Goal: Find specific page/section: Find specific page/section

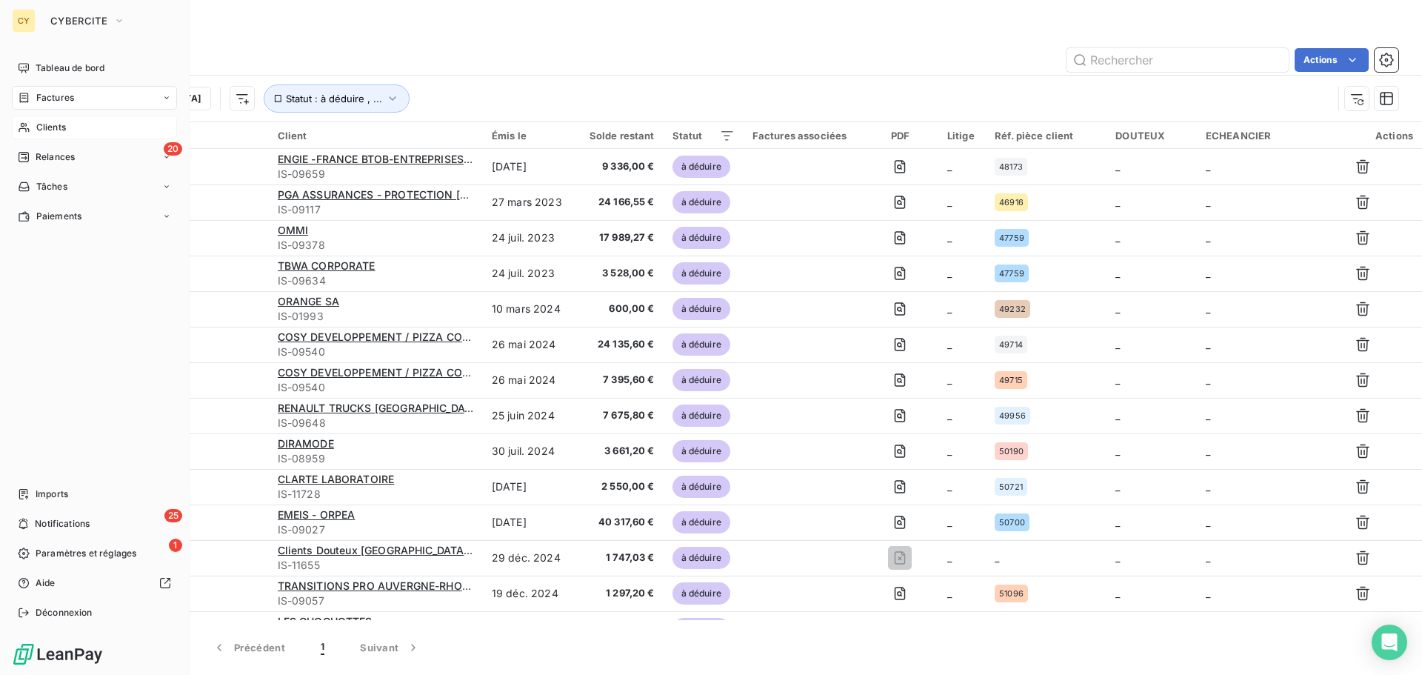
click at [35, 129] on div "Clients" at bounding box center [94, 128] width 165 height 24
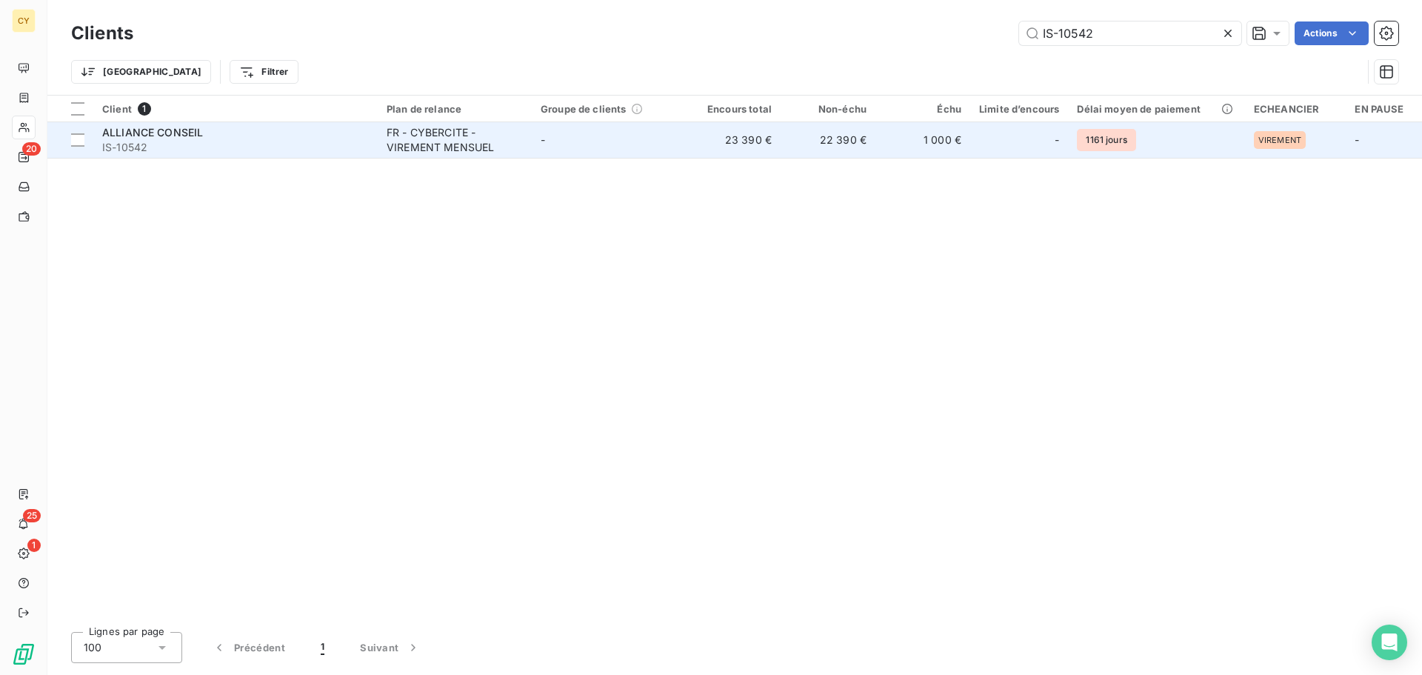
type input "IS-10542"
click at [429, 139] on div "FR - CYBERCITE - VIREMENT MENSUEL" at bounding box center [455, 140] width 136 height 30
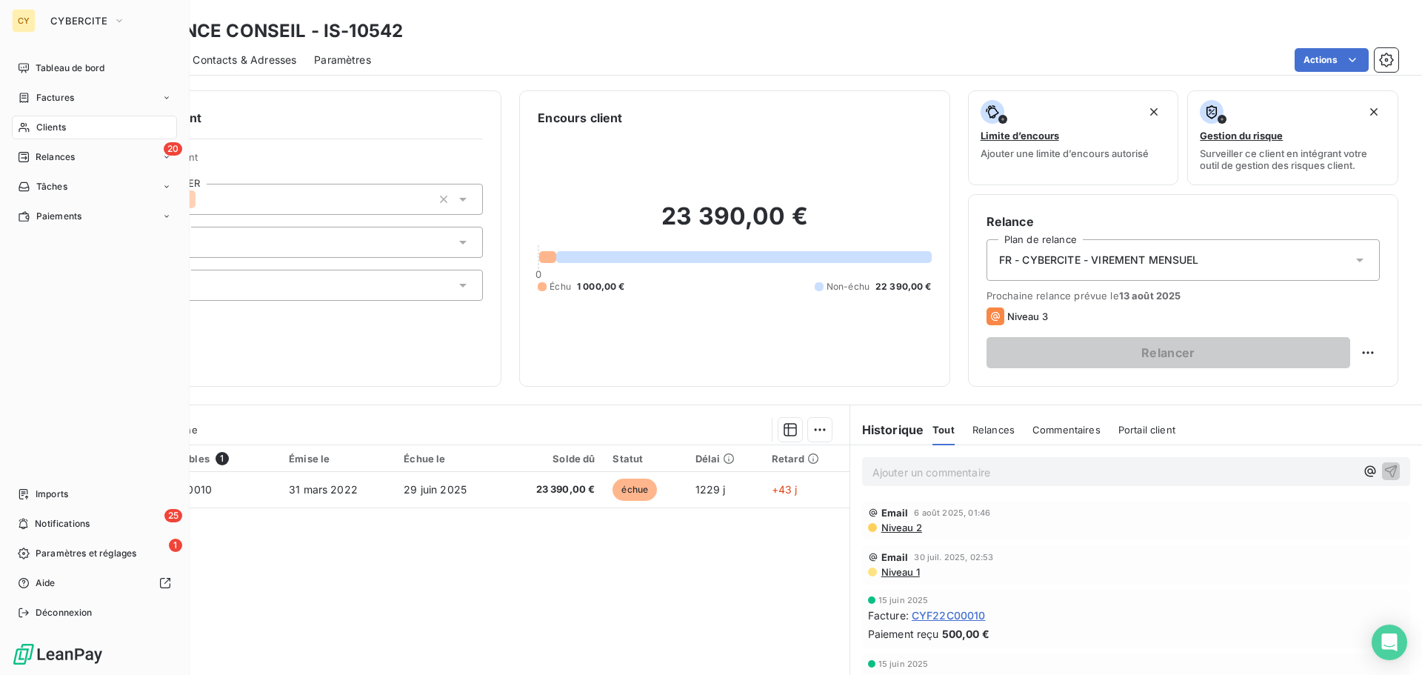
click at [53, 133] on span "Clients" at bounding box center [51, 127] width 30 height 13
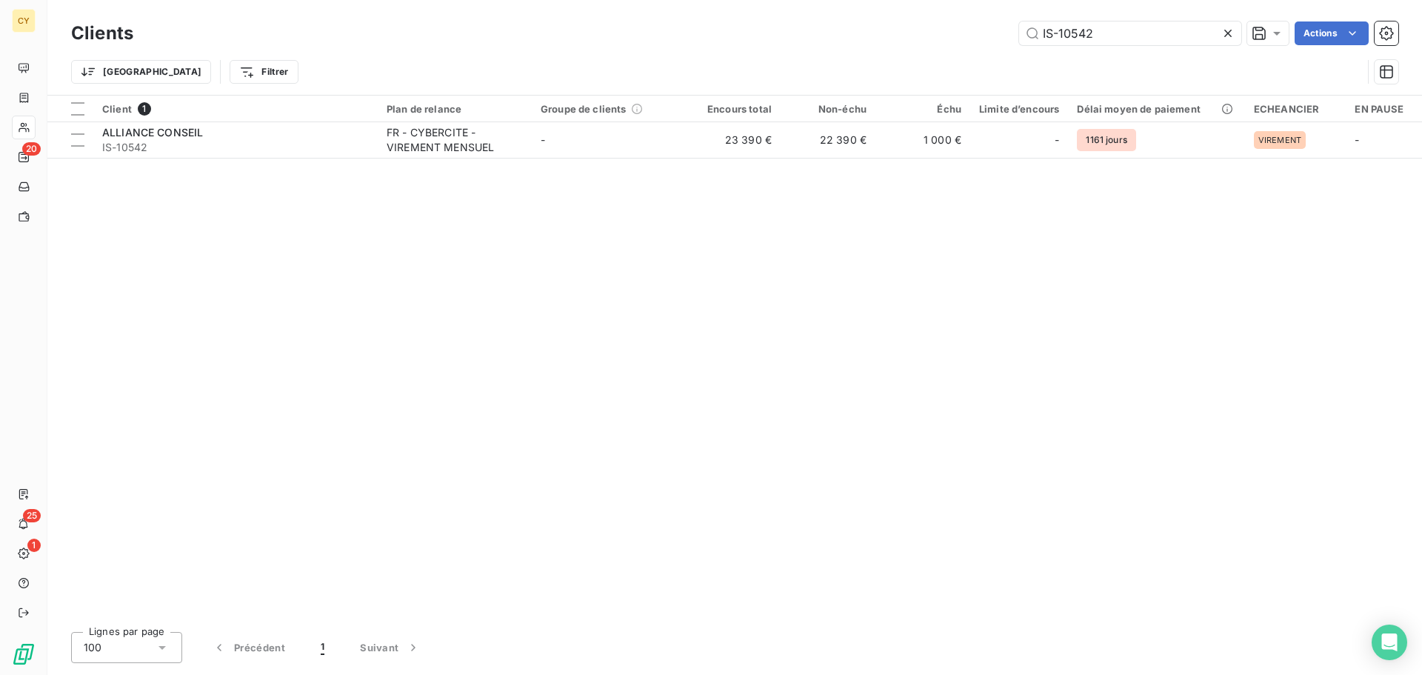
drag, startPoint x: 1107, startPoint y: 30, endPoint x: 824, endPoint y: 39, distance: 283.8
click at [824, 39] on div "IS-10542 Actions" at bounding box center [774, 33] width 1247 height 24
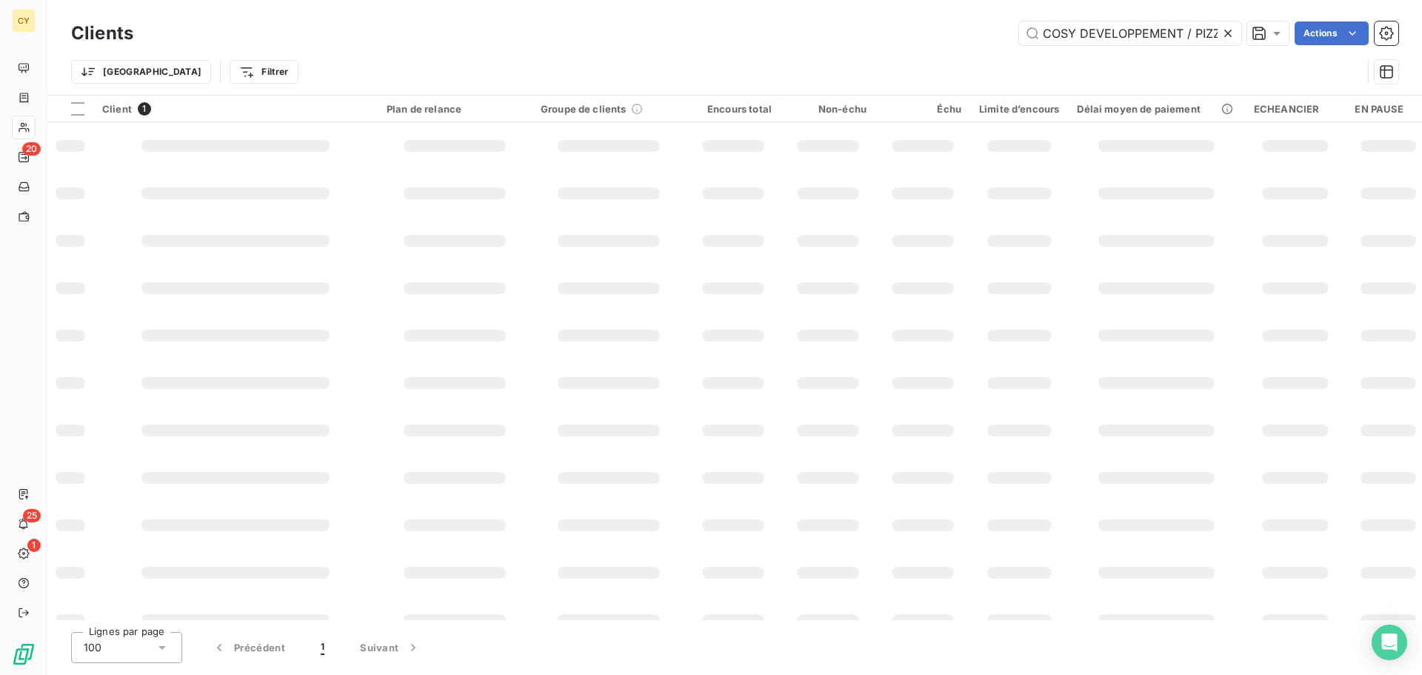
scroll to position [0, 46]
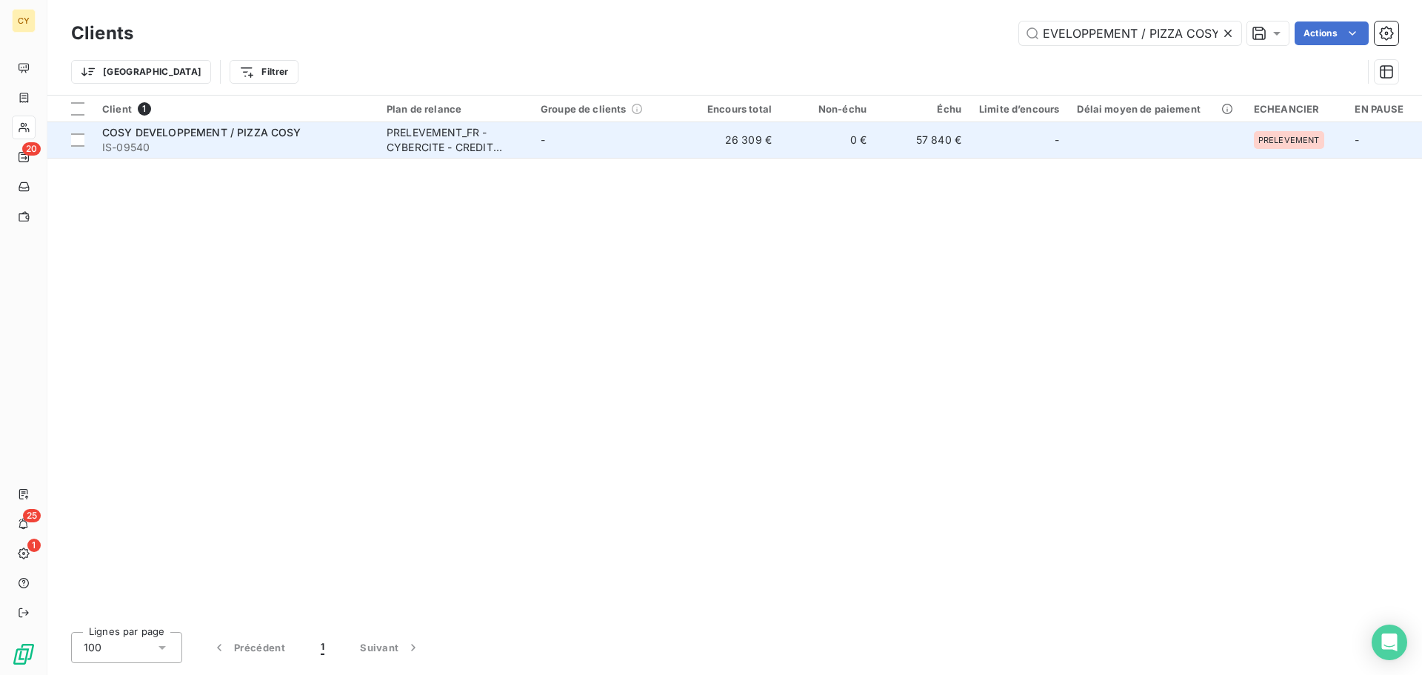
type input "COSY DEVELOPPEMENT / PIZZA COSY"
click at [253, 143] on span "IS-09540" at bounding box center [235, 147] width 267 height 15
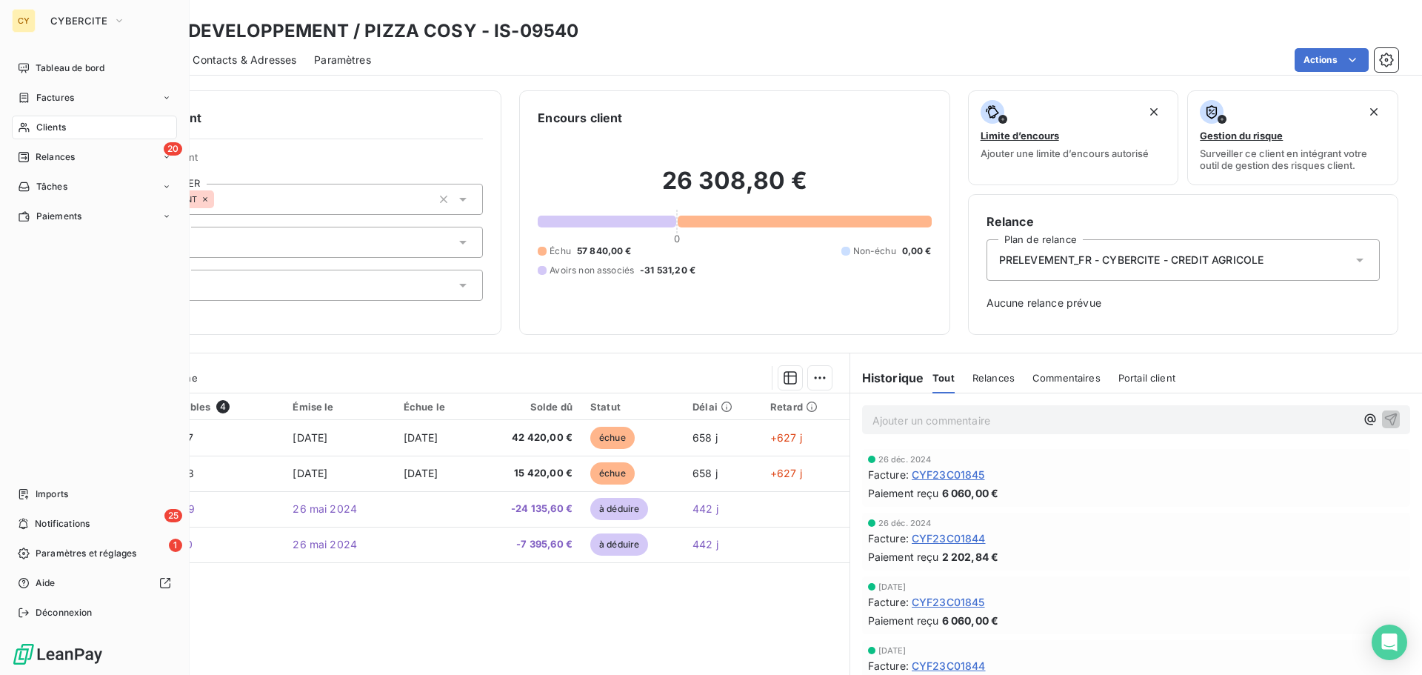
click at [57, 126] on span "Clients" at bounding box center [51, 127] width 30 height 13
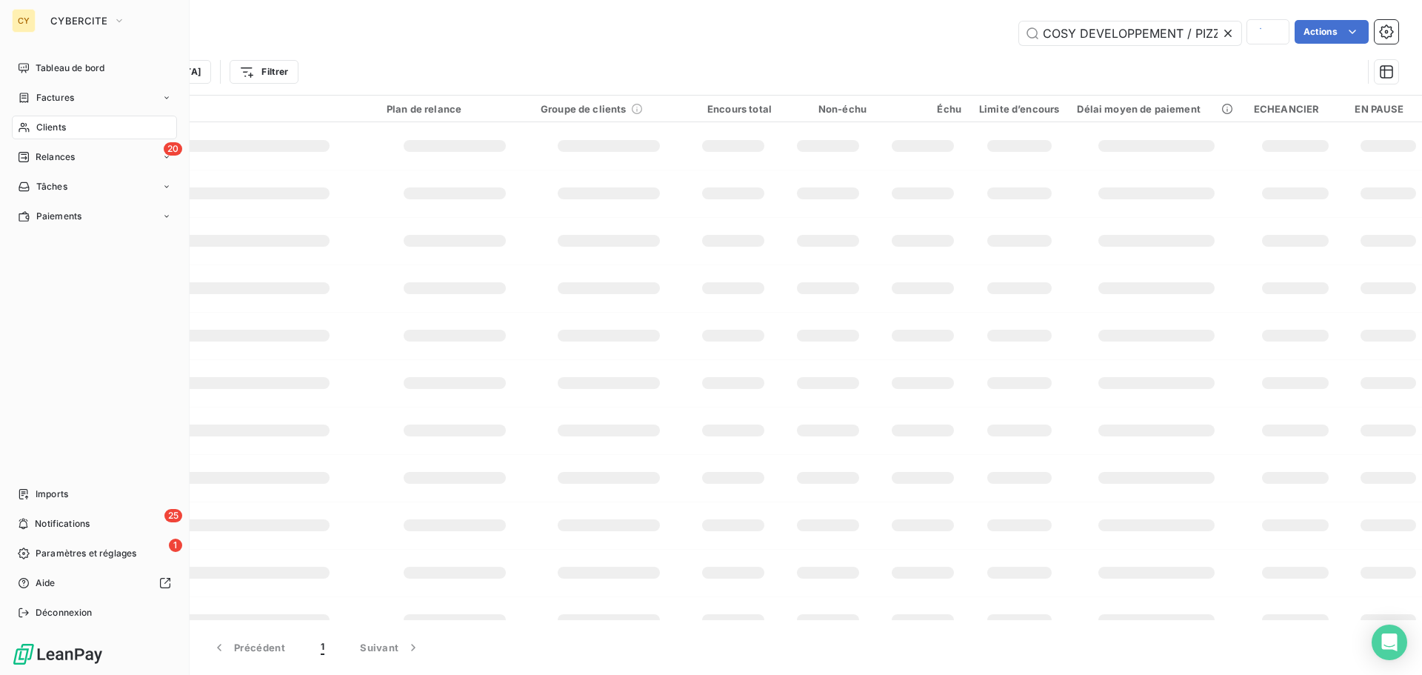
scroll to position [0, 47]
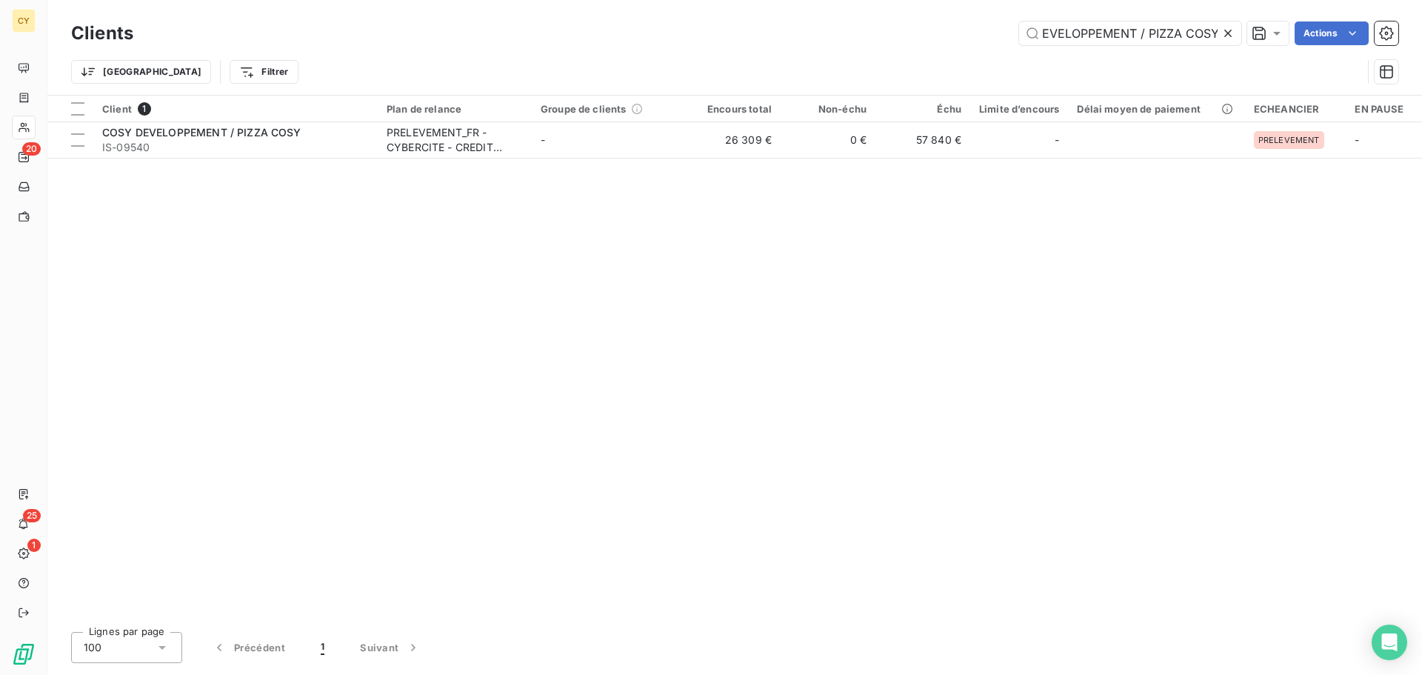
click at [1225, 38] on icon at bounding box center [1228, 33] width 15 height 15
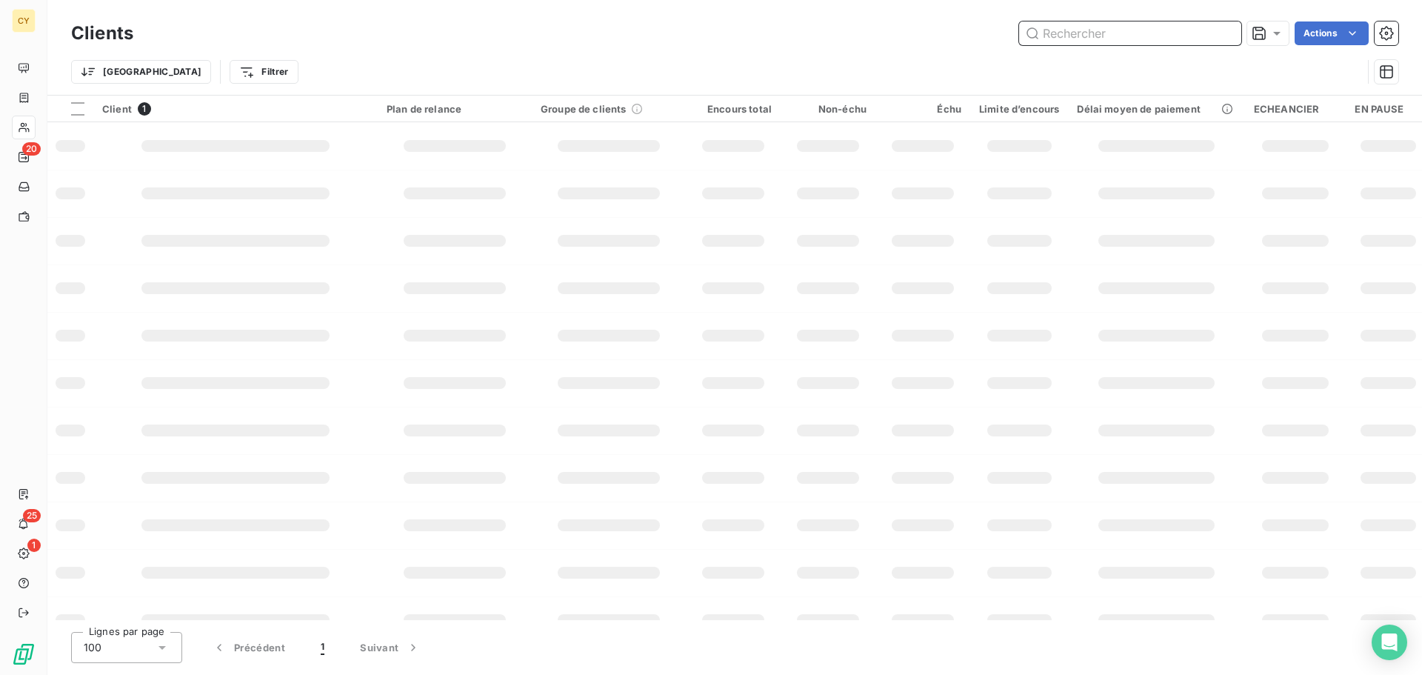
click at [1138, 35] on input "text" at bounding box center [1130, 33] width 222 height 24
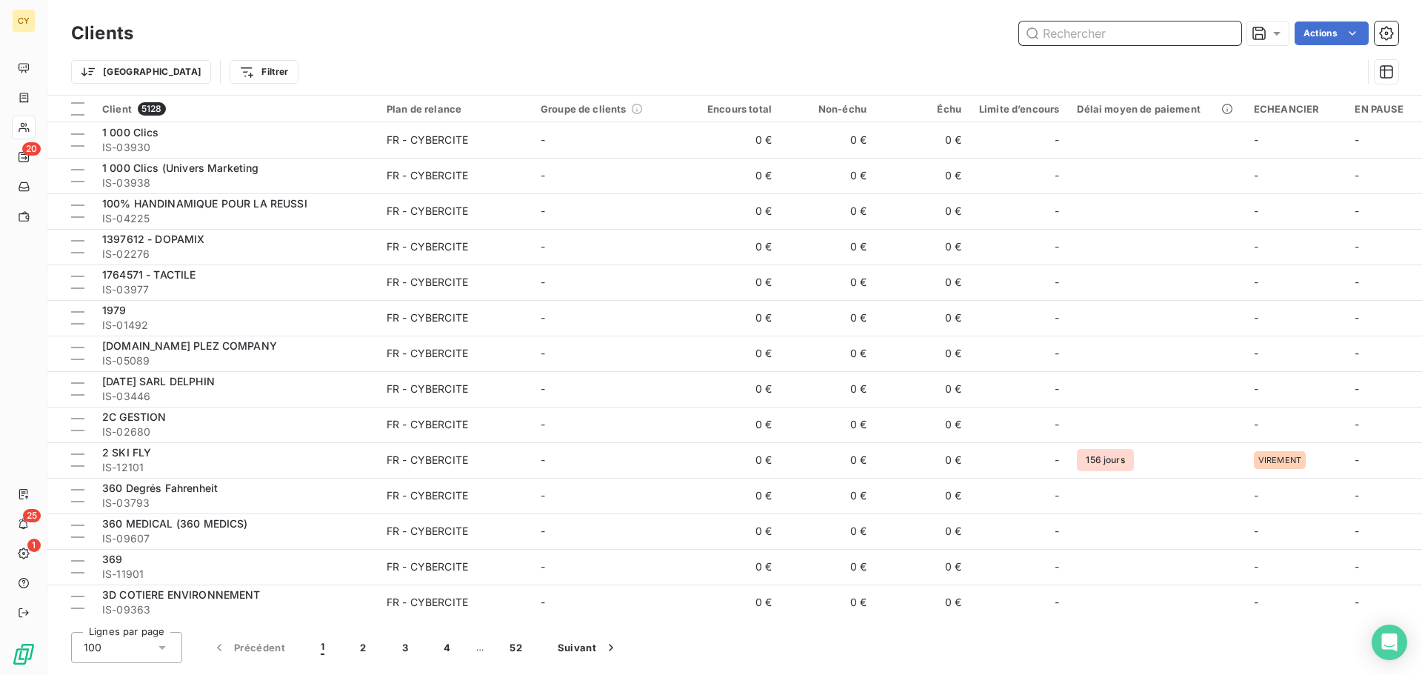
paste input "IS-10542"
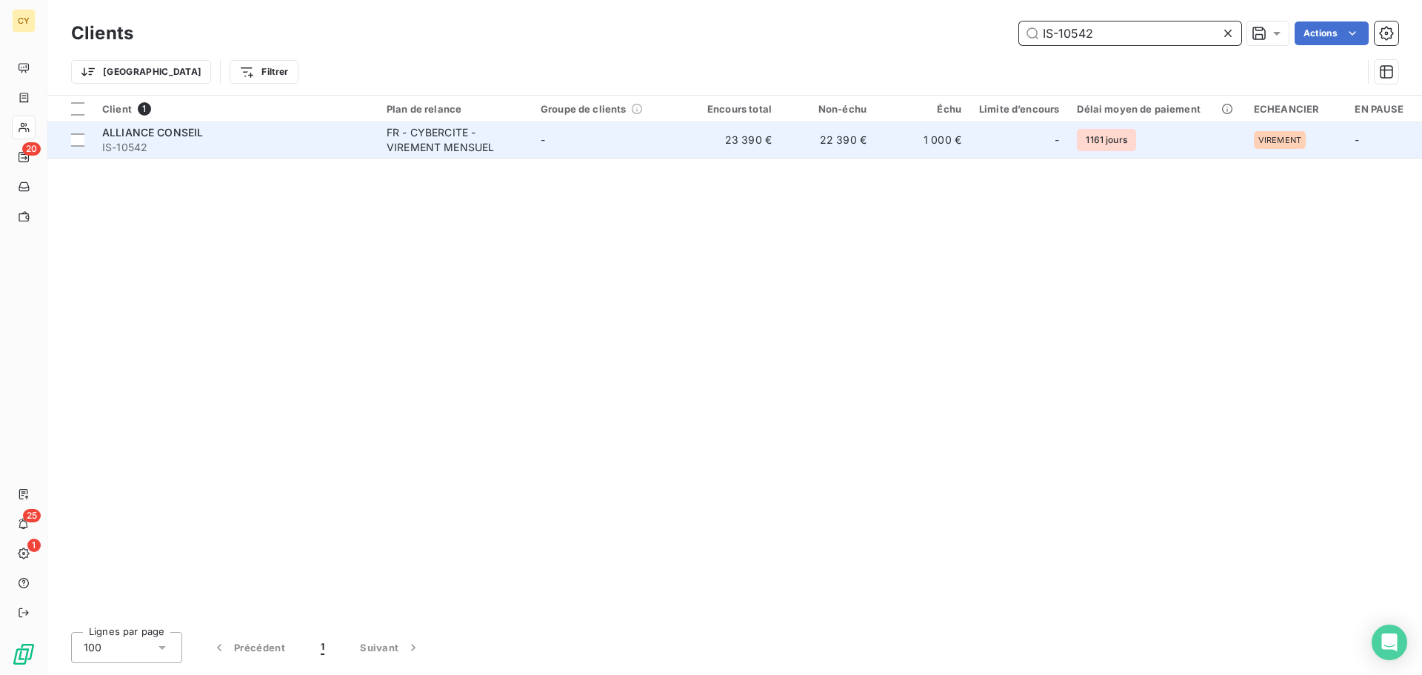
type input "IS-10542"
click at [436, 141] on div "FR - CYBERCITE - VIREMENT MENSUEL" at bounding box center [455, 140] width 136 height 30
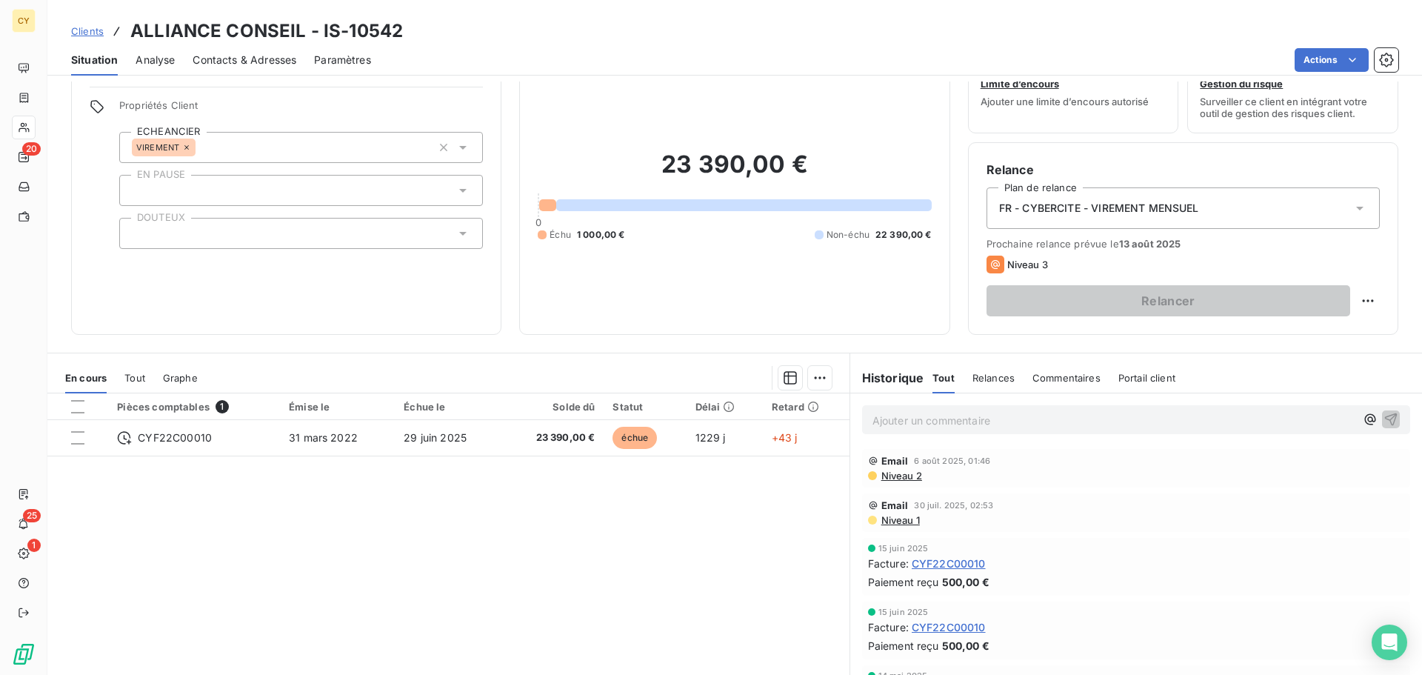
scroll to position [26, 0]
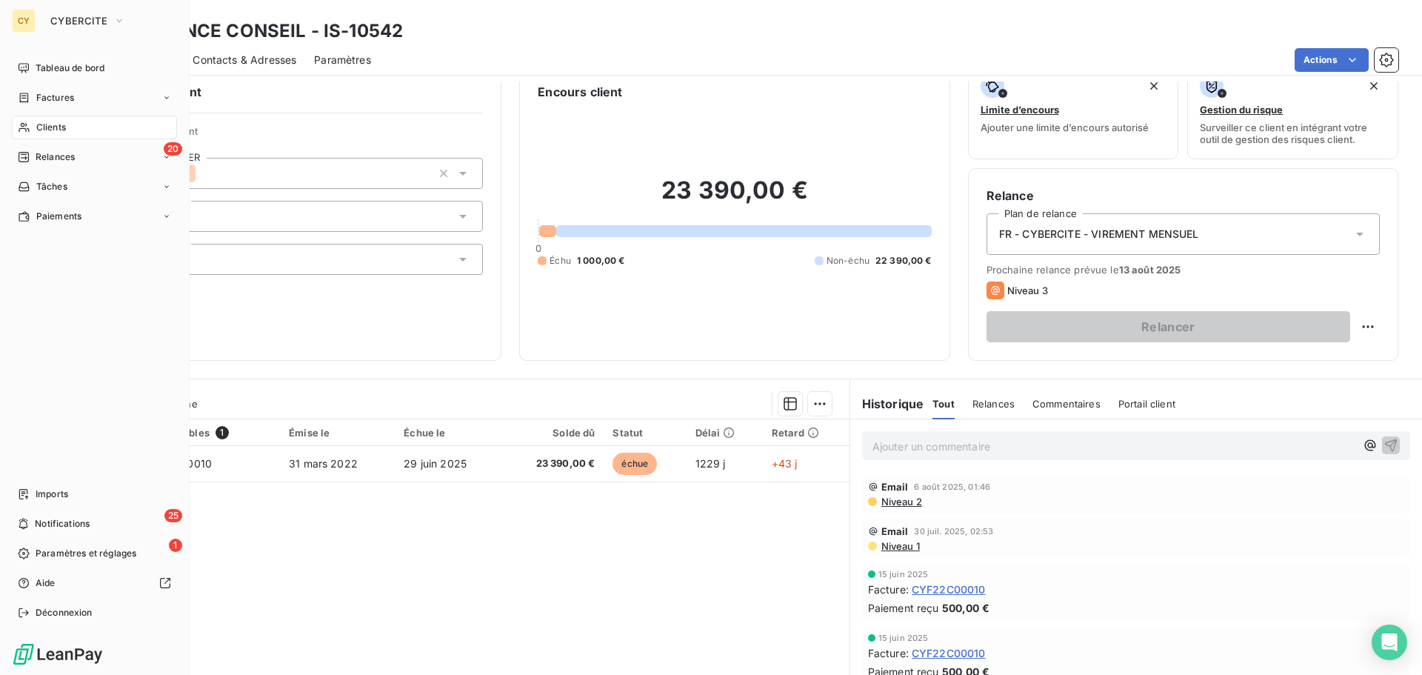
click at [52, 122] on span "Clients" at bounding box center [51, 127] width 30 height 13
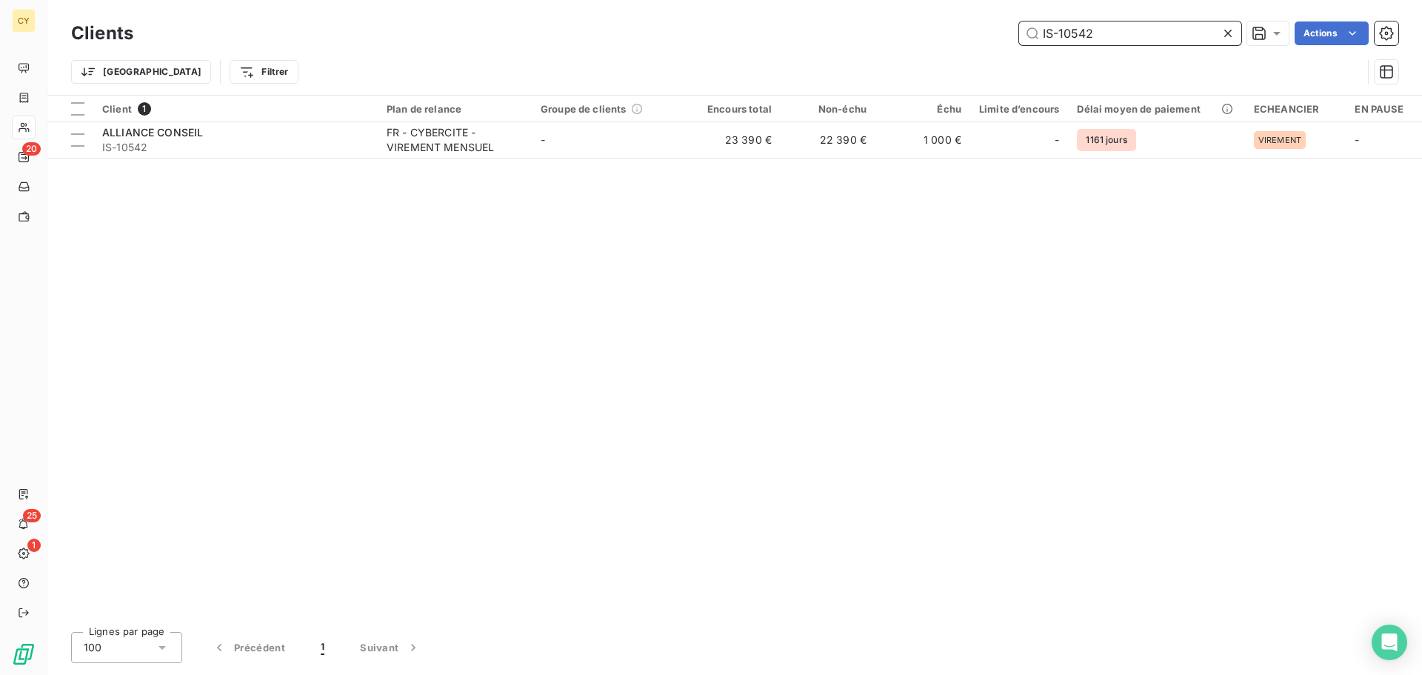
click at [1103, 28] on input "IS-10542" at bounding box center [1130, 33] width 222 height 24
drag, startPoint x: 1026, startPoint y: 30, endPoint x: 903, endPoint y: 30, distance: 123.0
click at [912, 29] on div "IS-10542 Actions" at bounding box center [774, 33] width 1247 height 24
paste input "09540"
type input "IS-09540"
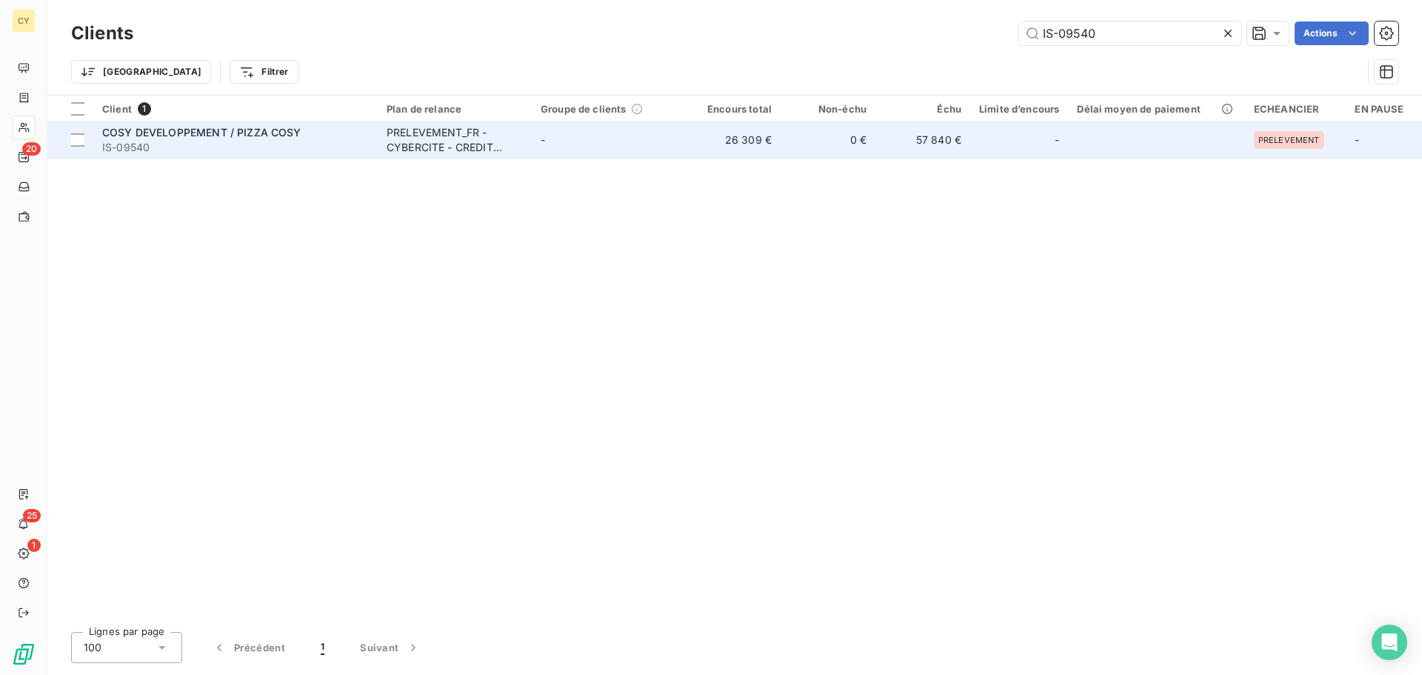
click at [294, 150] on span "IS-09540" at bounding box center [235, 147] width 267 height 15
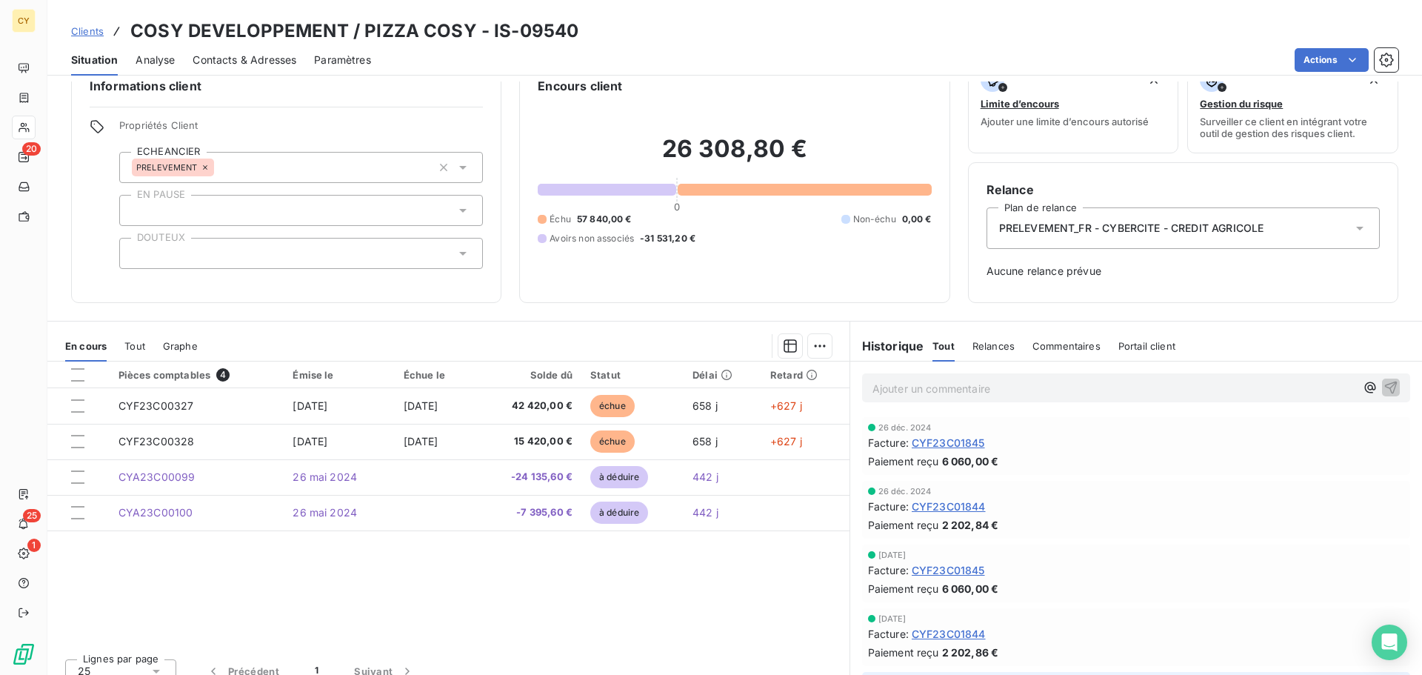
scroll to position [48, 0]
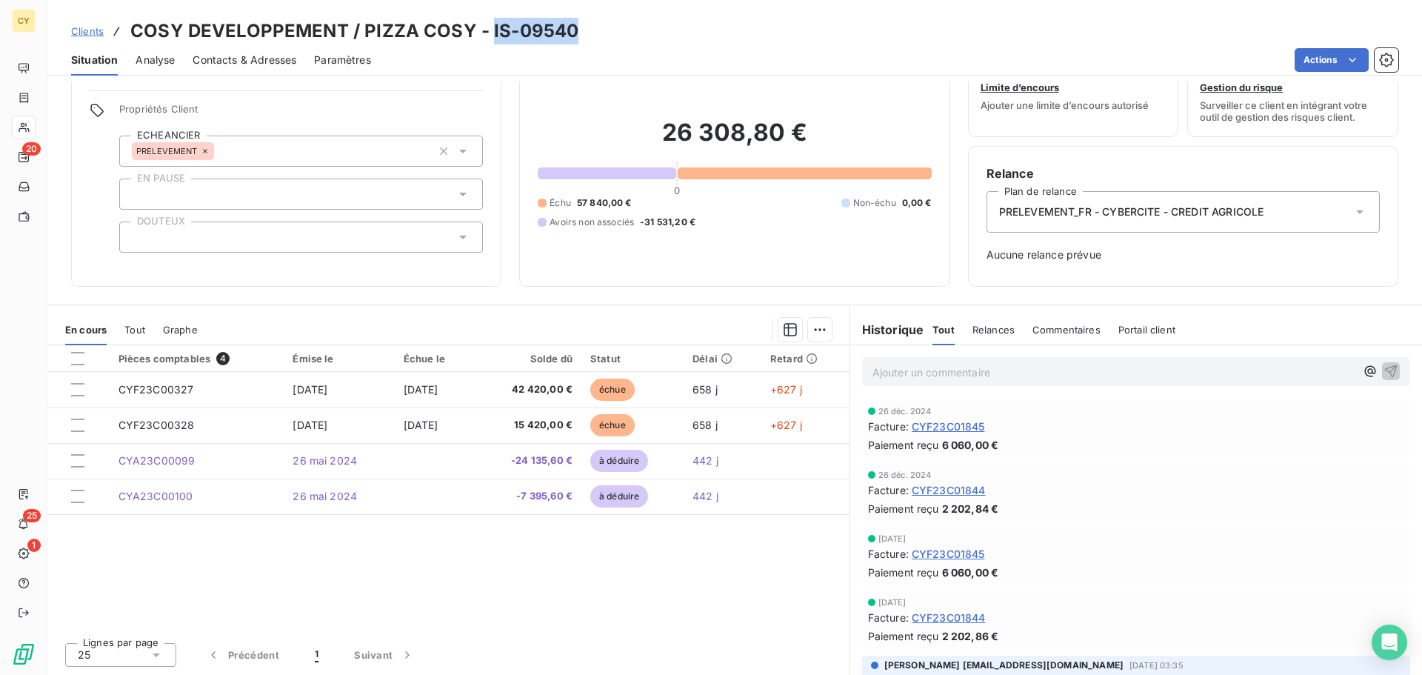
drag, startPoint x: 578, startPoint y: 32, endPoint x: 487, endPoint y: 35, distance: 91.2
click at [487, 35] on div "Clients COSY DEVELOPPEMENT / PIZZA COSY - IS-09540" at bounding box center [734, 31] width 1375 height 27
copy h3 "IS-09540"
